Goal: Use online tool/utility: Utilize a website feature to perform a specific function

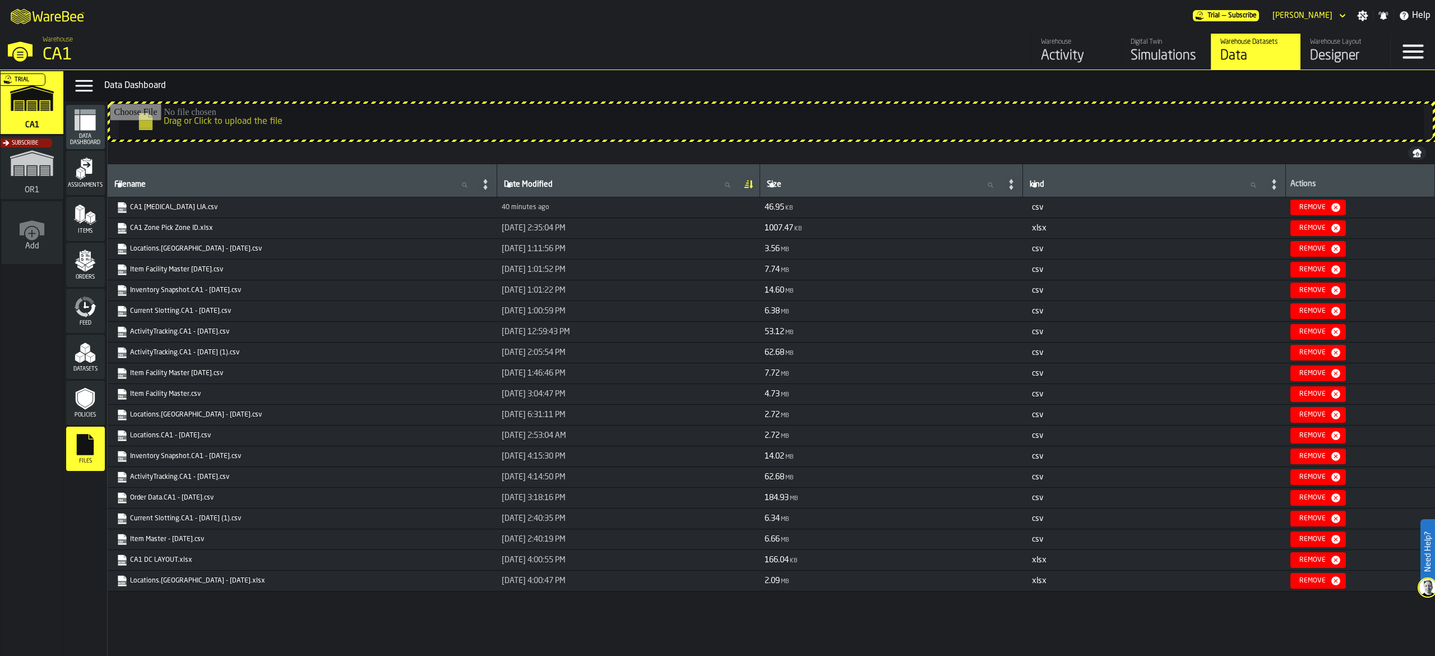
click at [43, 92] on div "Trial" at bounding box center [29, 105] width 63 height 65
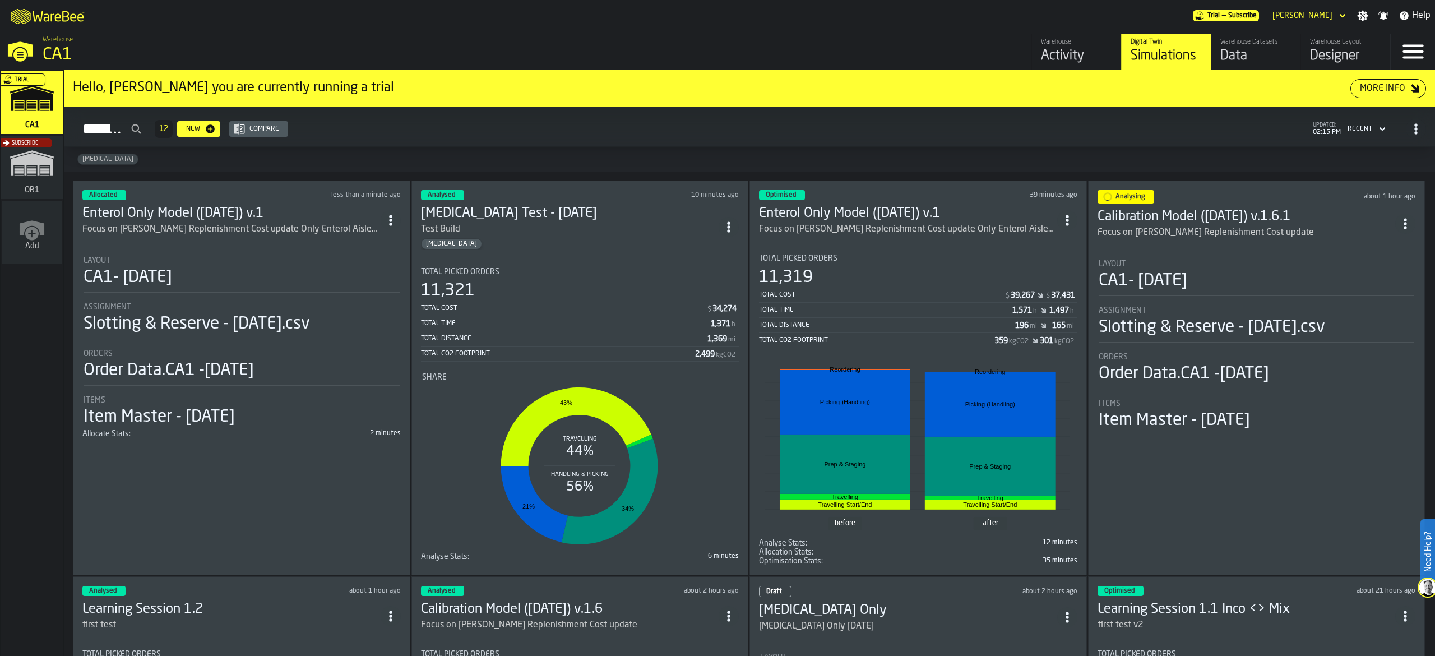
click at [607, 276] on div "Total Picked Orders" at bounding box center [580, 271] width 318 height 9
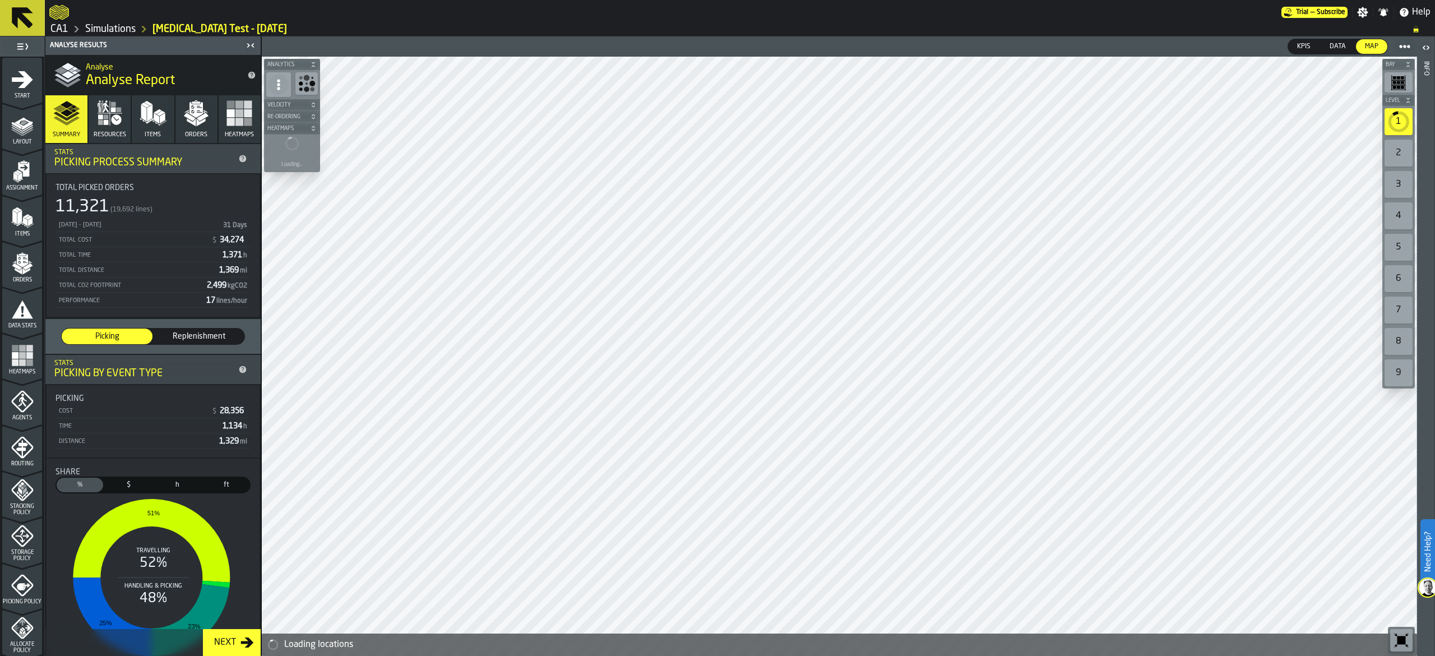
scroll to position [108, 0]
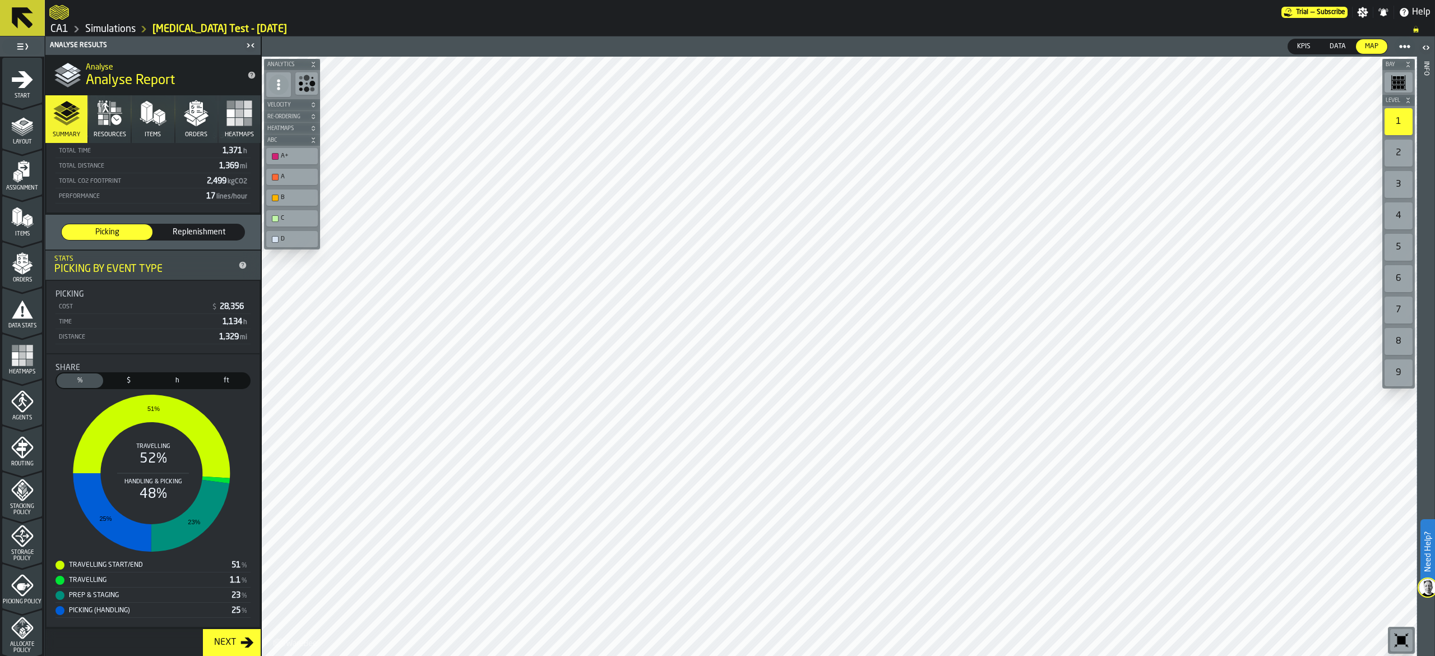
click at [219, 646] on div "Next" at bounding box center [225, 642] width 31 height 13
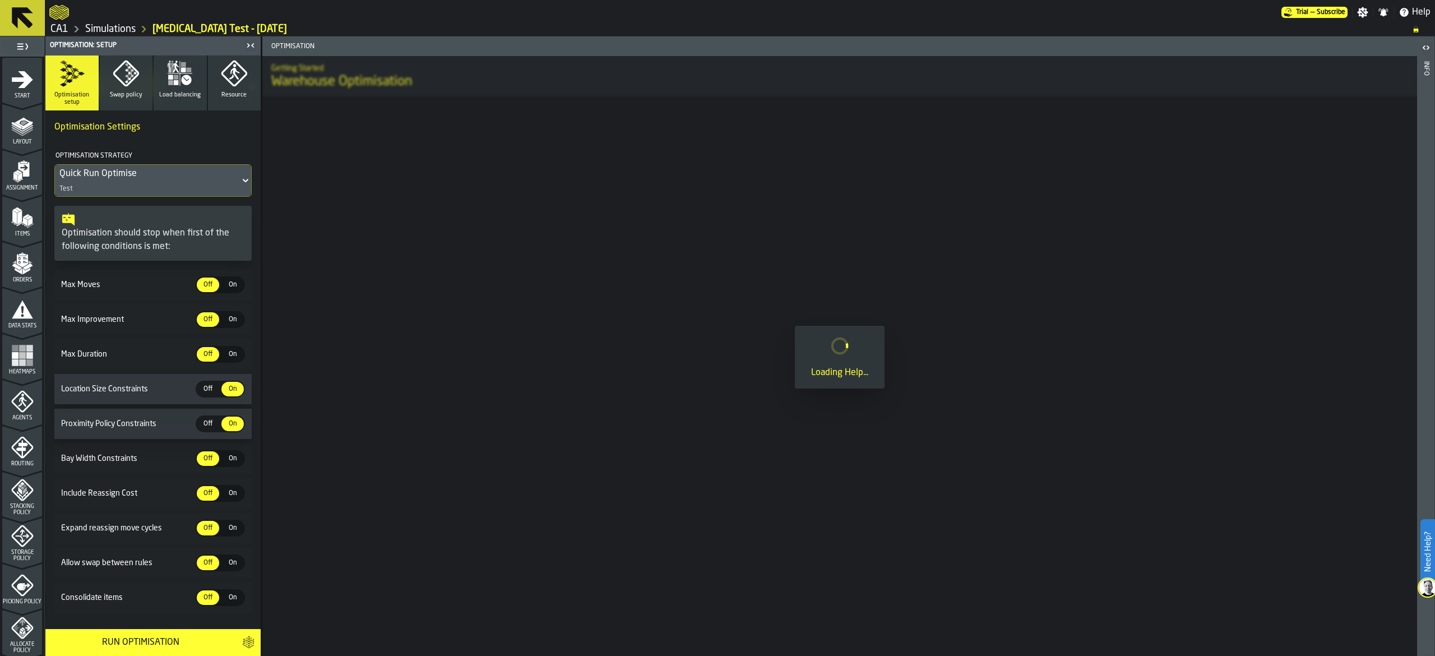
scroll to position [68, 0]
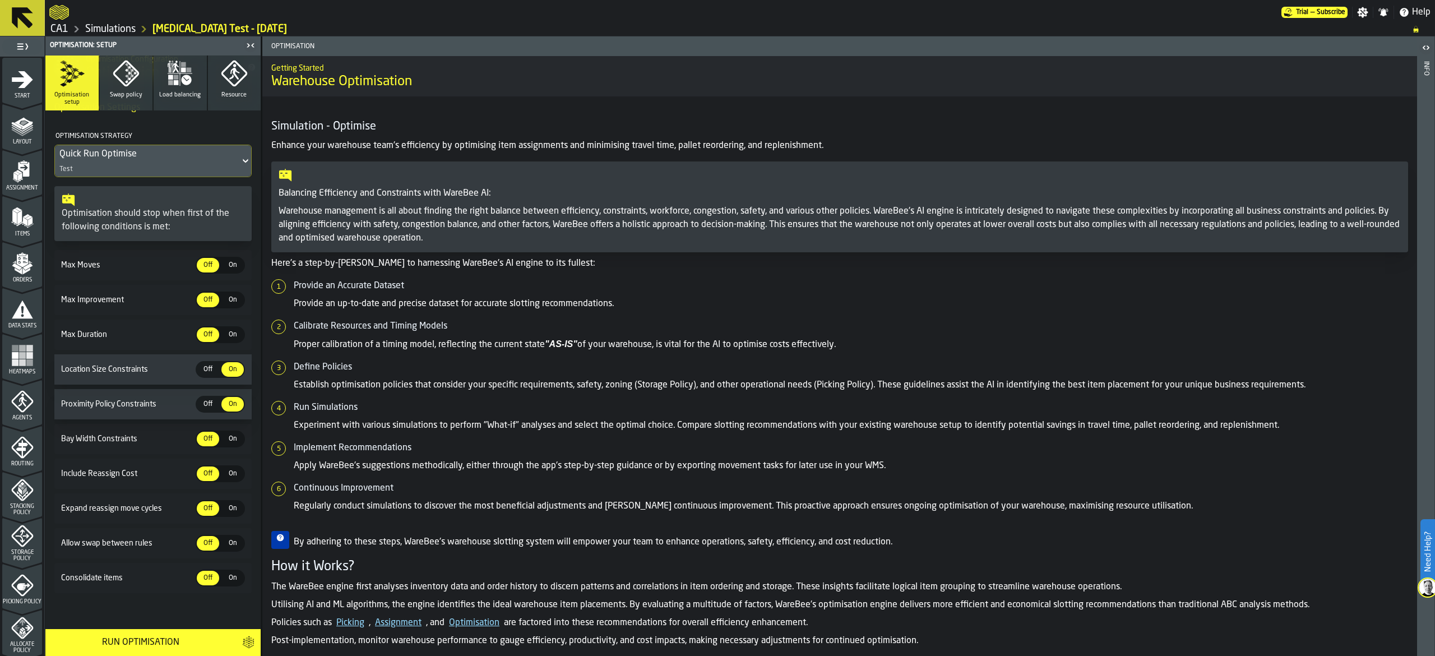
click at [126, 647] on div "Run Optimisation" at bounding box center [140, 642] width 177 height 13
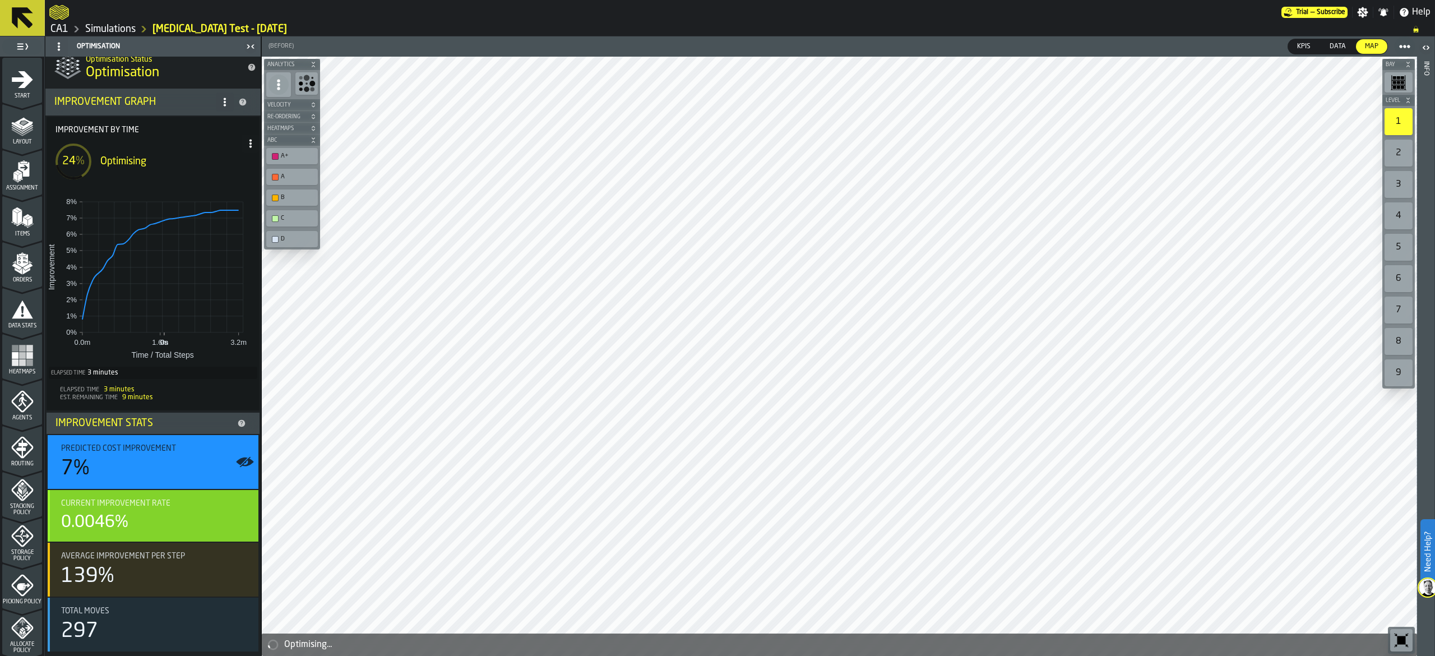
scroll to position [0, 0]
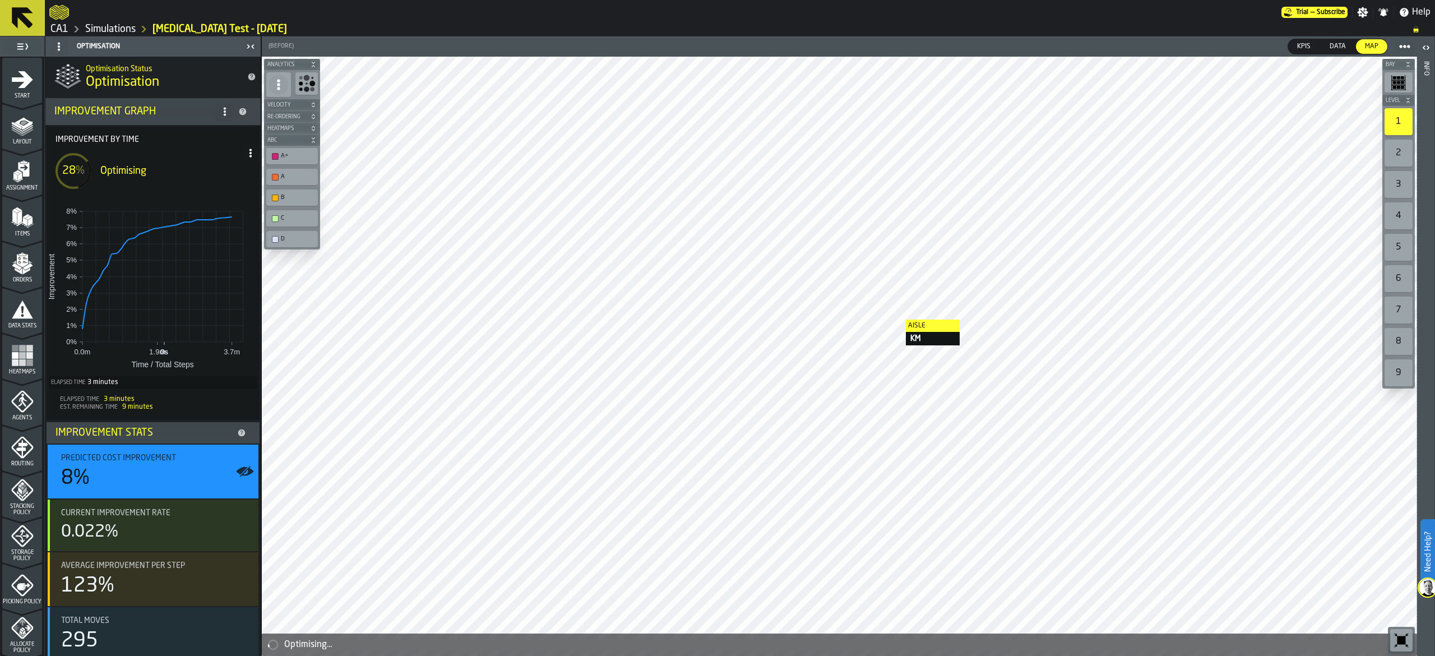
click at [895, 318] on div at bounding box center [839, 356] width 1155 height 599
